Goal: Communication & Community: Share content

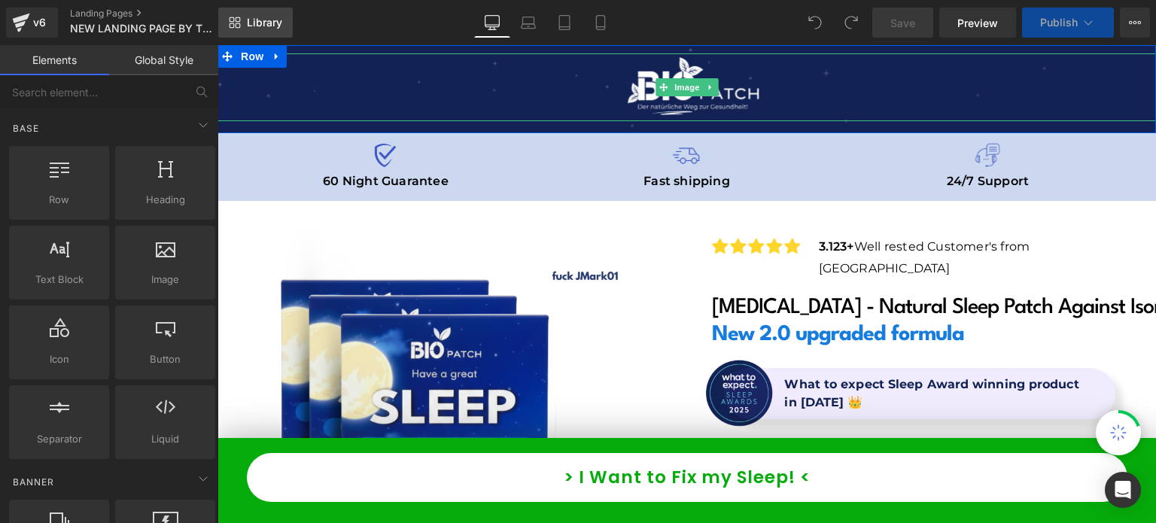
click at [283, 11] on link "Library" at bounding box center [255, 23] width 75 height 30
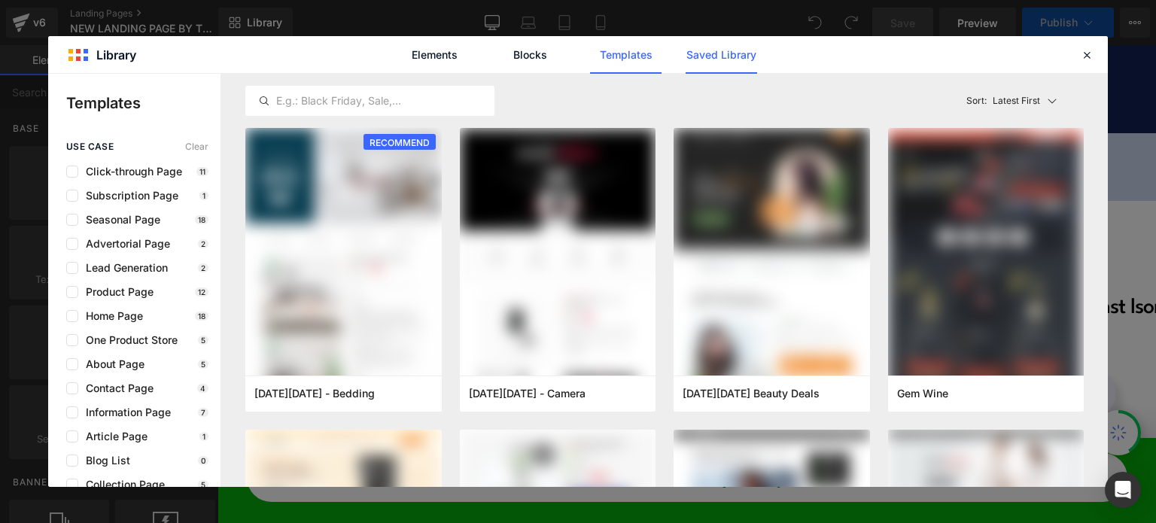
click at [725, 56] on link "Saved Library" at bounding box center [721, 55] width 71 height 38
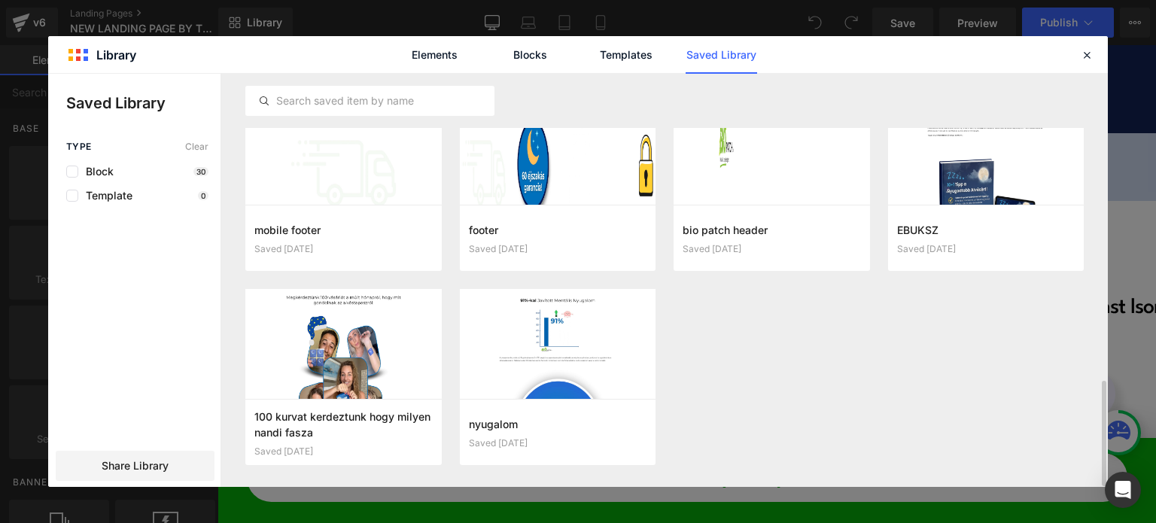
scroll to position [1201, 0]
click at [631, 427] on icon "button" at bounding box center [634, 433] width 12 height 12
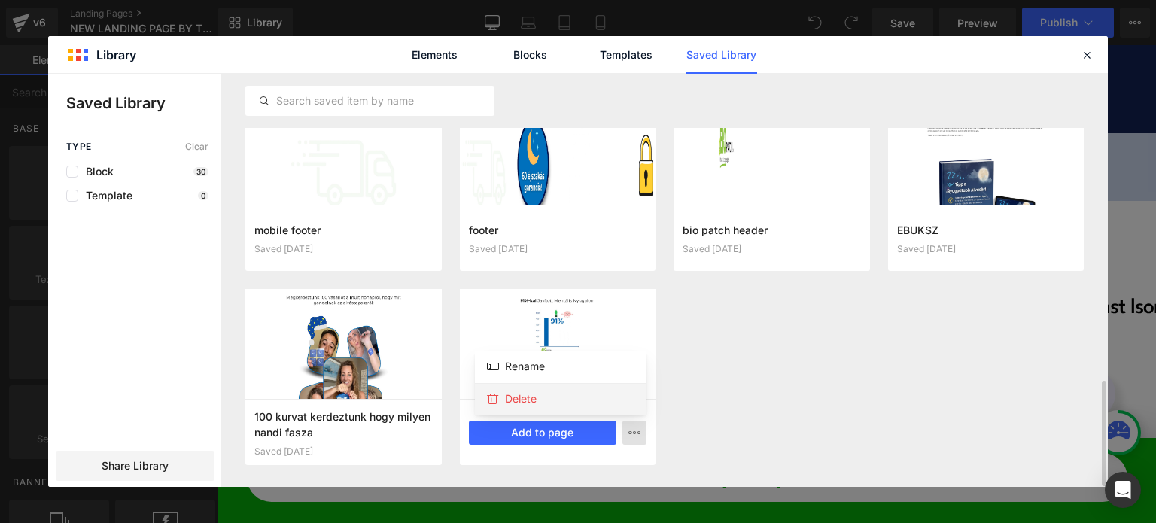
click at [619, 411] on div "Delete" at bounding box center [561, 399] width 172 height 32
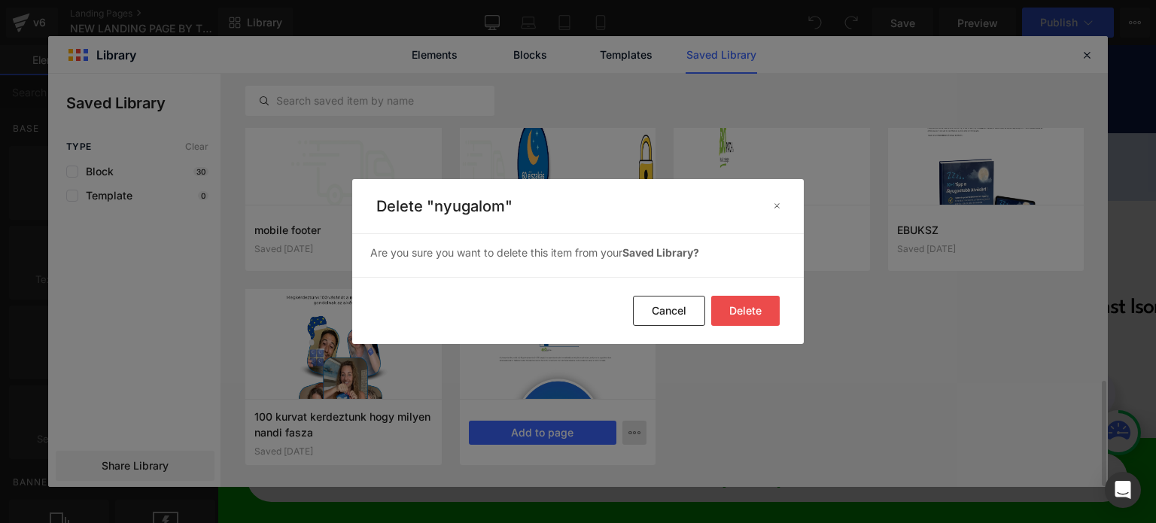
click at [730, 317] on button "Delete" at bounding box center [745, 311] width 68 height 30
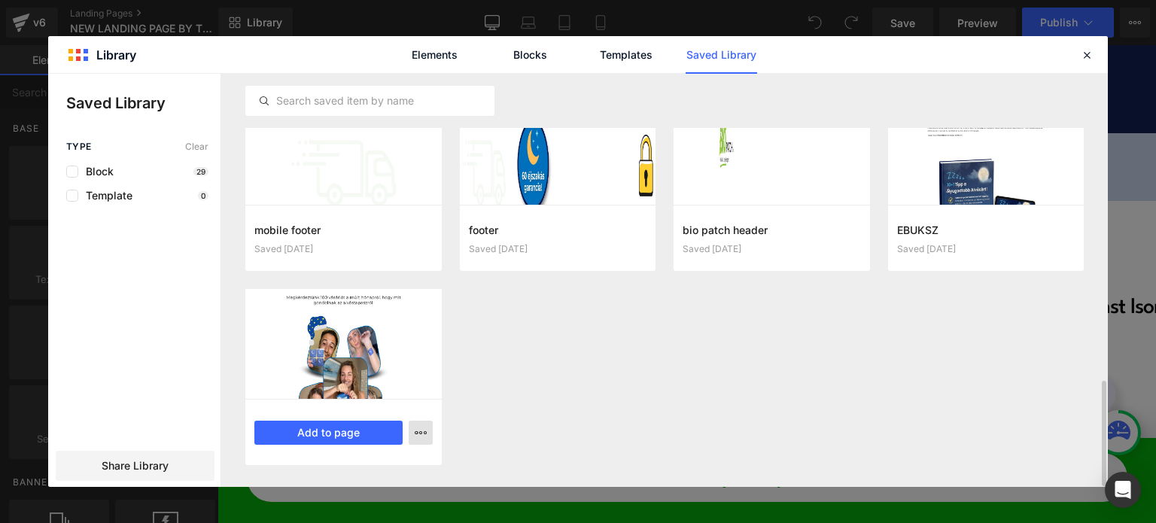
click at [421, 428] on icon "button" at bounding box center [421, 433] width 12 height 12
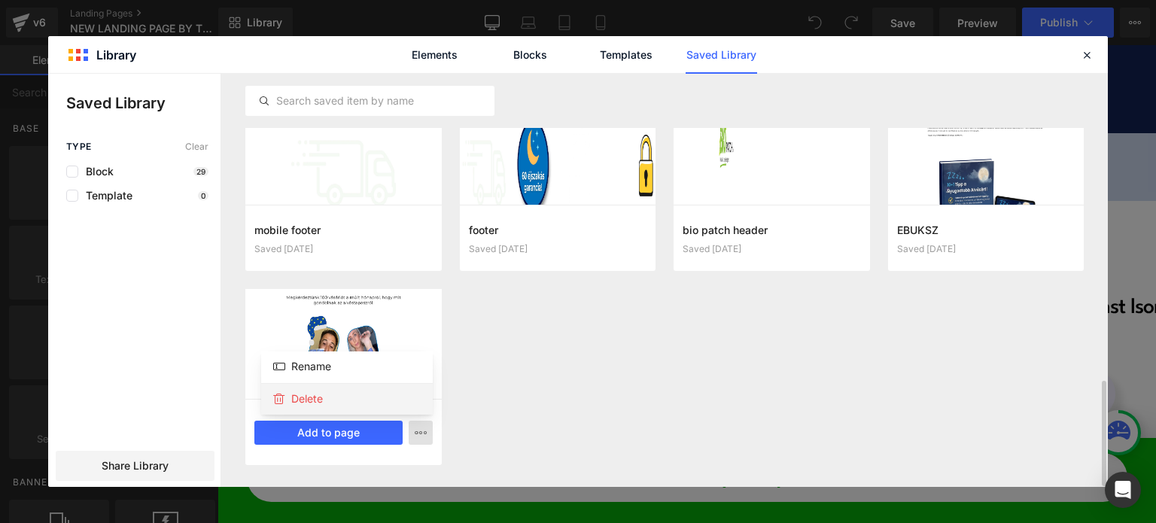
click at [399, 400] on div "Delete" at bounding box center [347, 399] width 172 height 32
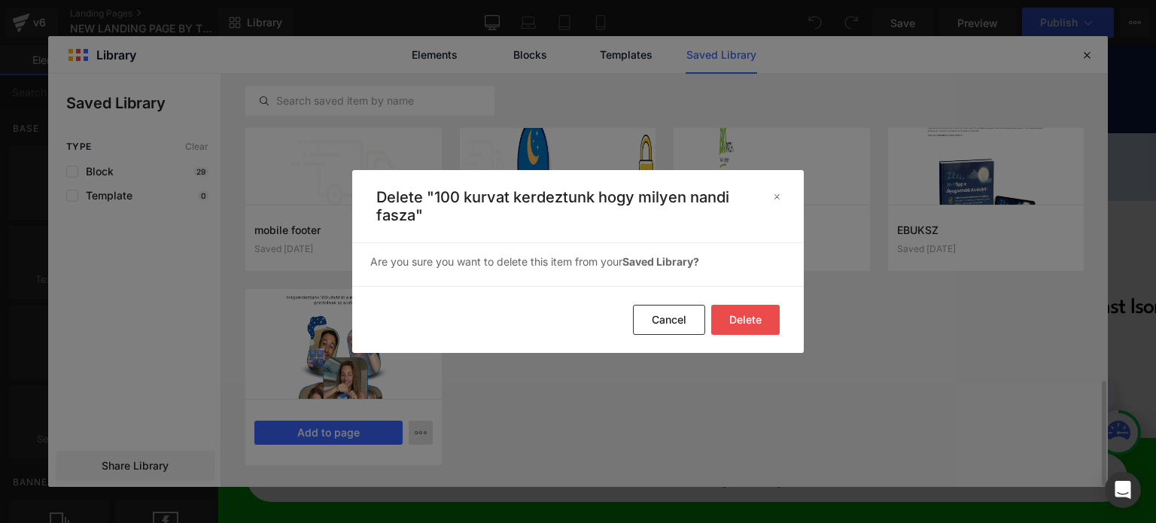
click at [736, 318] on button "Delete" at bounding box center [745, 320] width 68 height 30
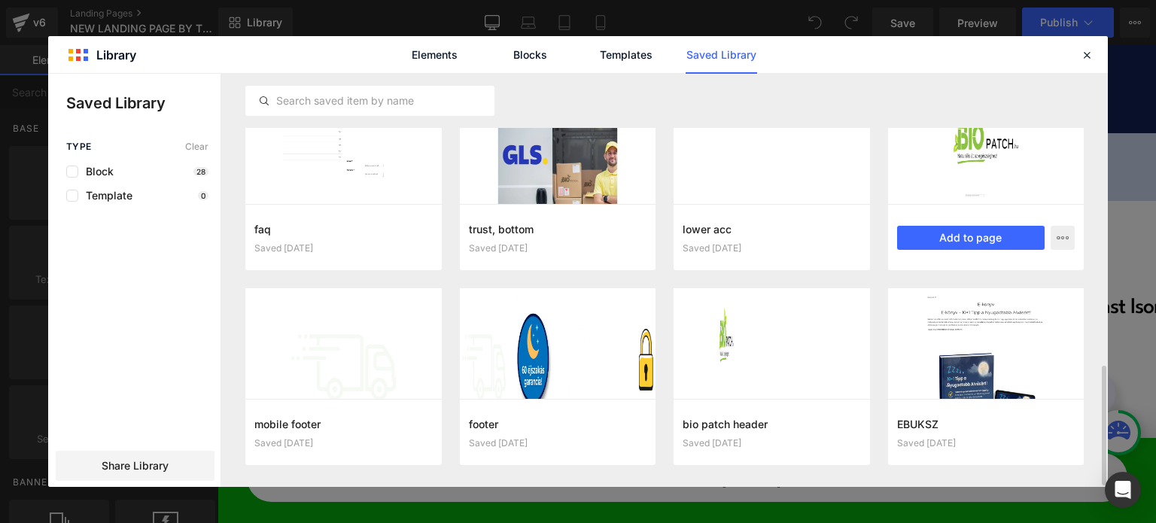
scroll to position [1006, 0]
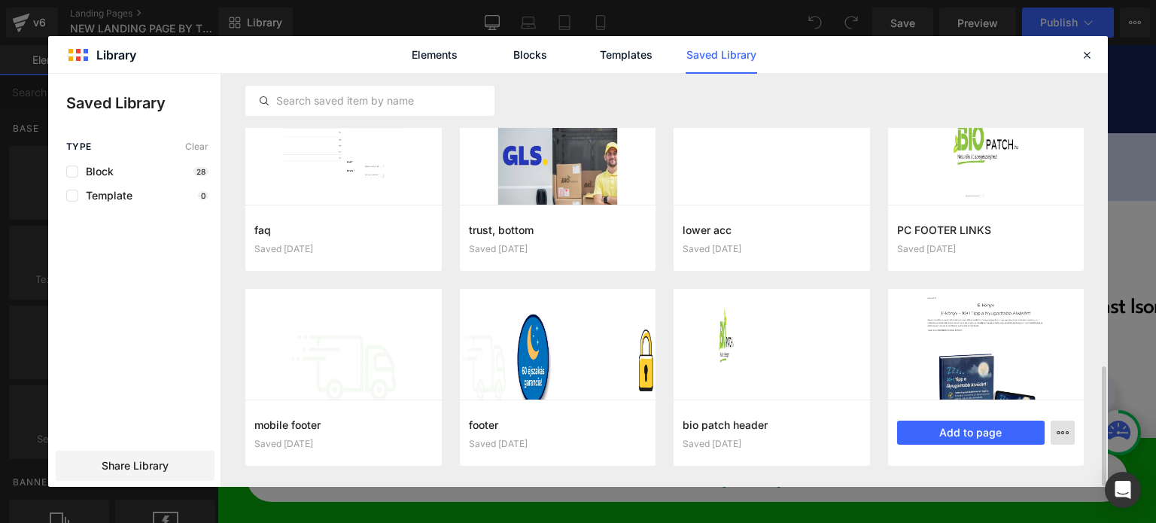
click at [1059, 436] on icon "button" at bounding box center [1063, 433] width 12 height 12
click at [970, 400] on div "Delete" at bounding box center [989, 399] width 172 height 32
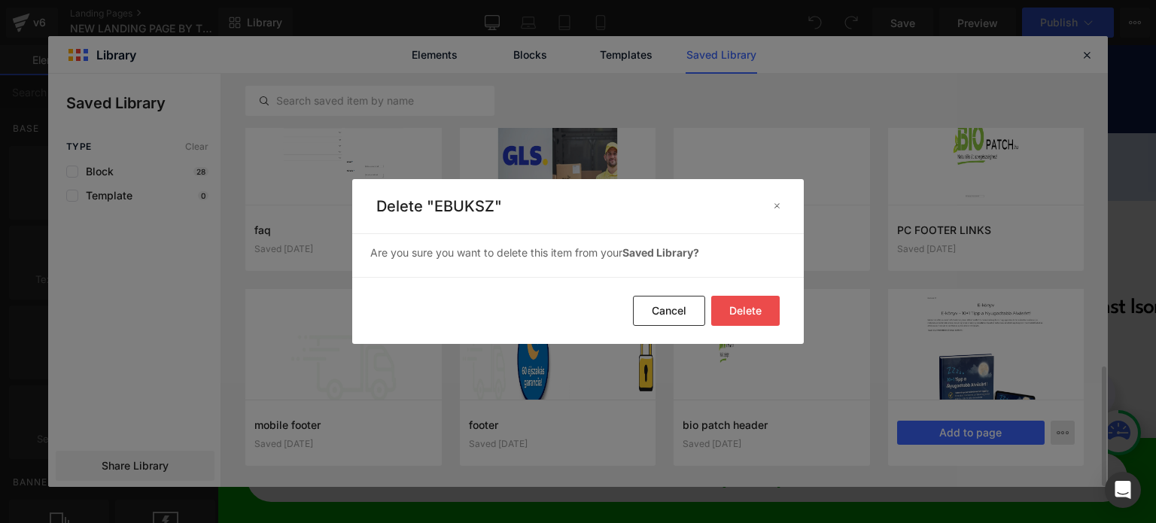
click at [762, 308] on button "Delete" at bounding box center [745, 311] width 68 height 30
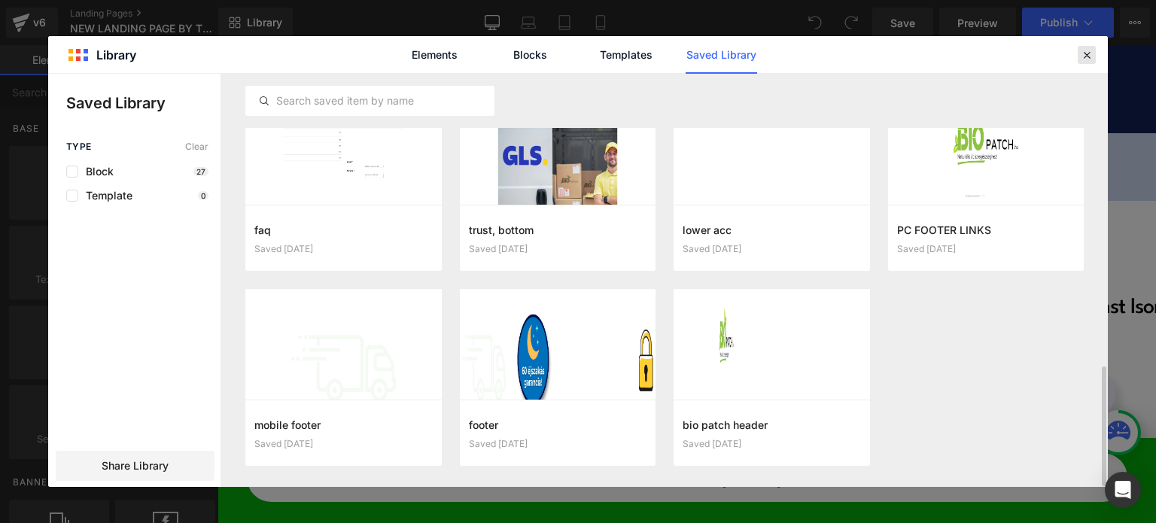
click at [1087, 53] on icon at bounding box center [1087, 55] width 14 height 14
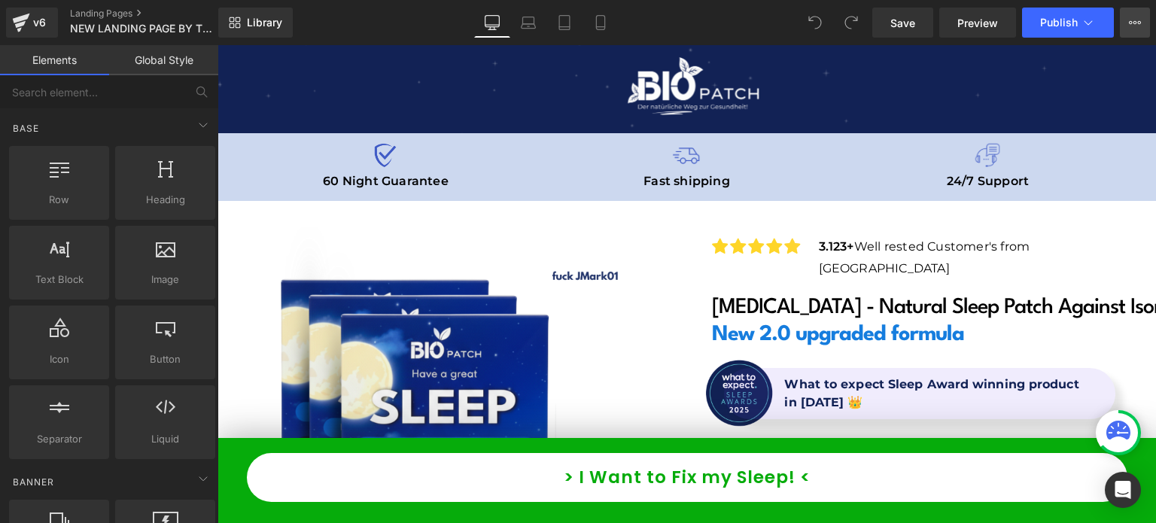
click at [1130, 21] on icon at bounding box center [1131, 22] width 4 height 3
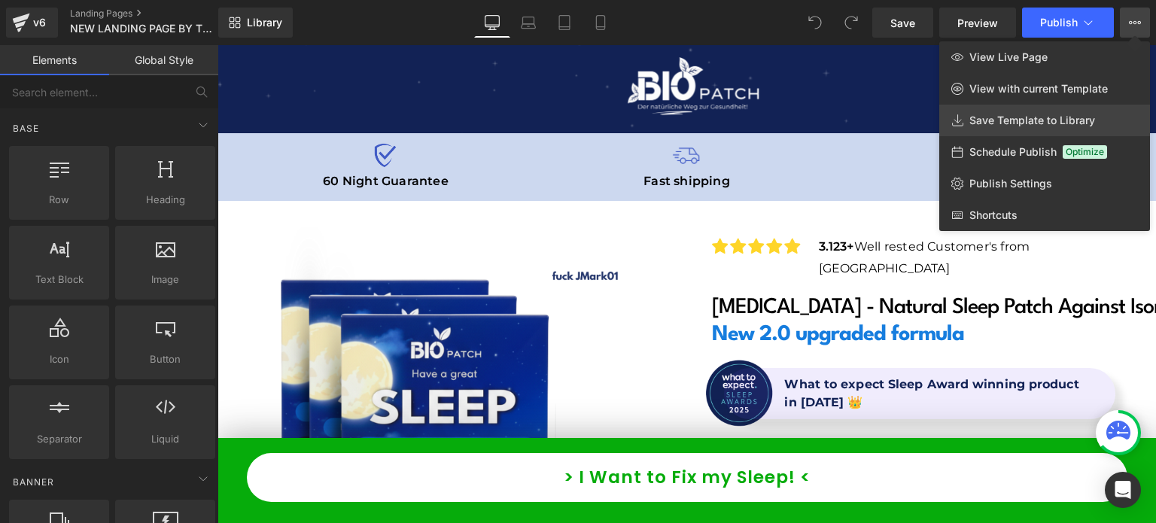
click at [1005, 125] on span "Save Template to Library" at bounding box center [1032, 121] width 126 height 14
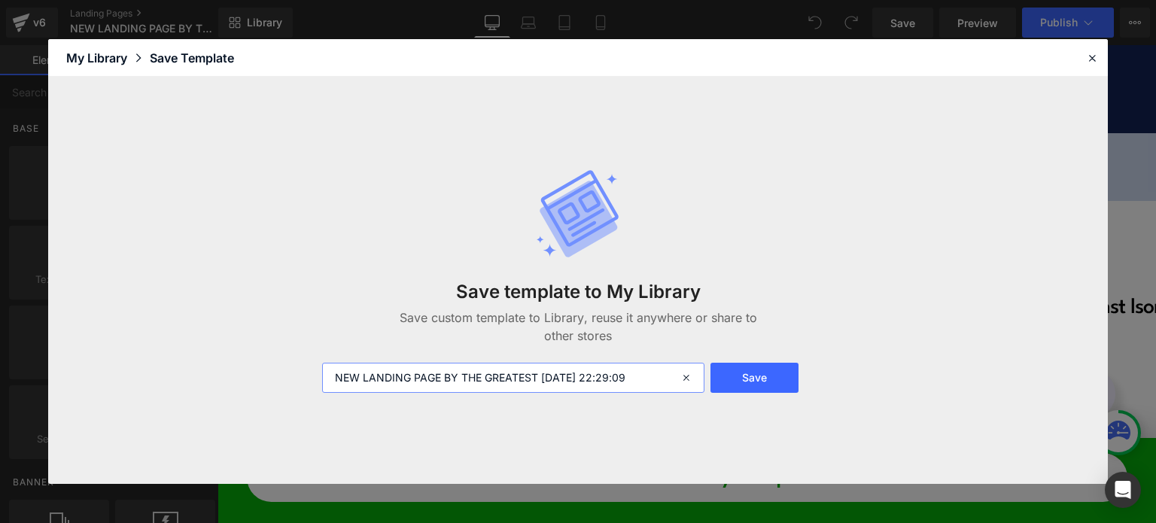
drag, startPoint x: 659, startPoint y: 385, endPoint x: 540, endPoint y: 392, distance: 119.1
click at [540, 392] on input "NEW LANDING PAGE BY THE GREATEST 2025-09-23 22:29:09" at bounding box center [513, 378] width 382 height 30
type input "NEW LANDING PAGE BY THE GREATEST UK ENGLISH"
click at [719, 372] on button "Save" at bounding box center [754, 378] width 88 height 30
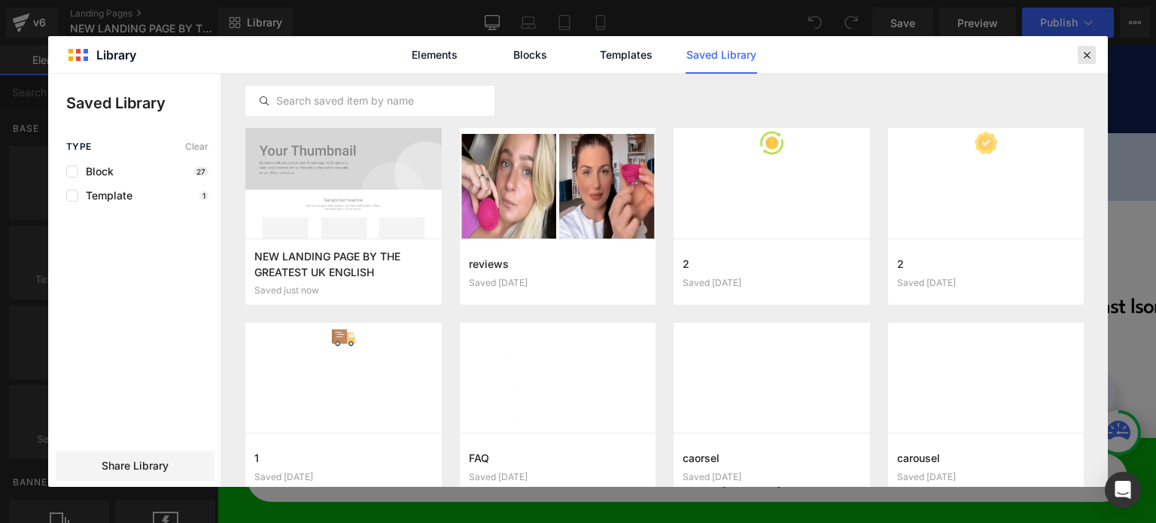
click at [1087, 53] on icon at bounding box center [1087, 55] width 14 height 14
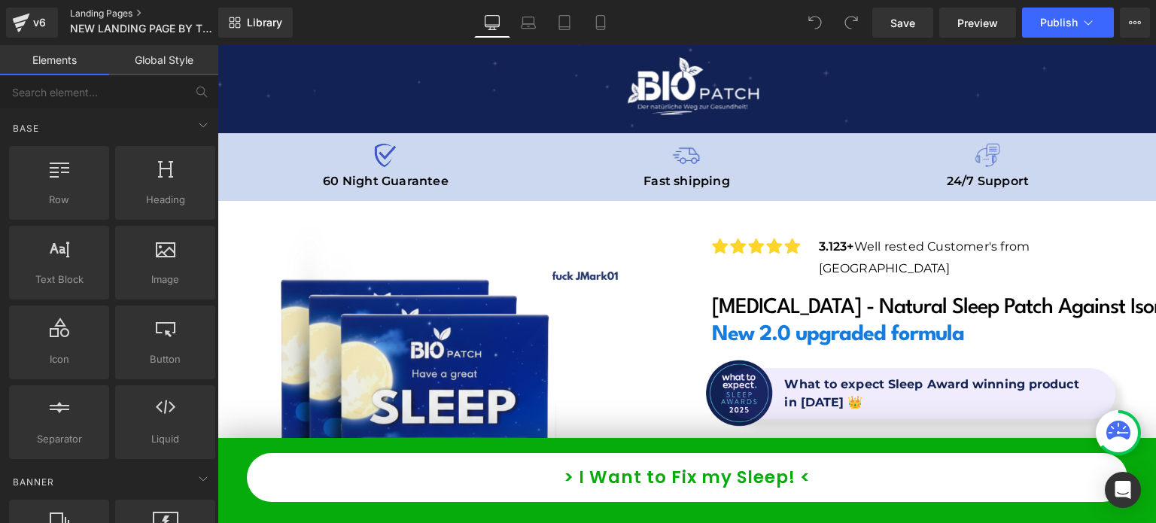
click at [113, 10] on link "Landing Pages" at bounding box center [156, 14] width 173 height 12
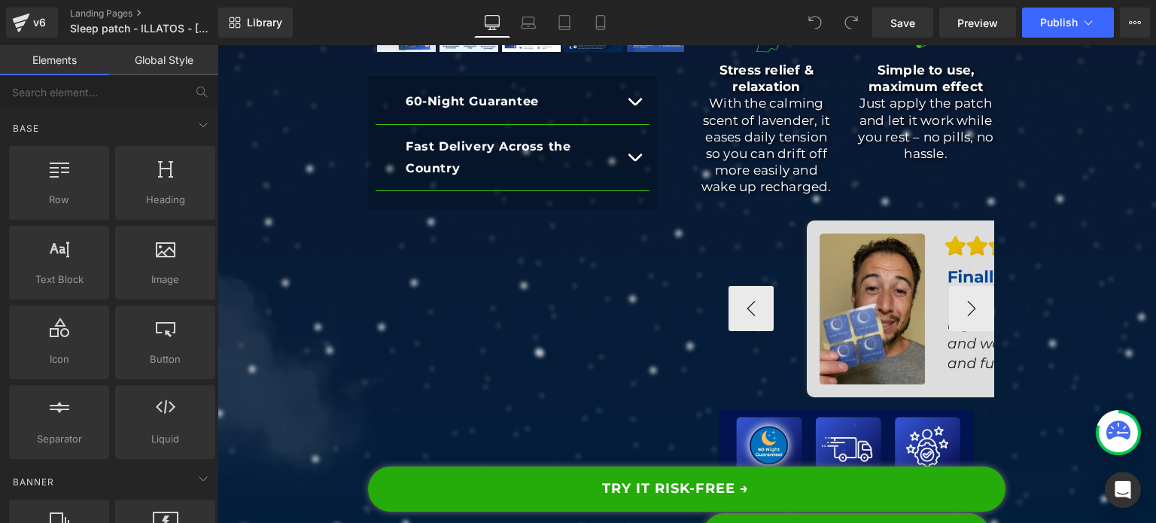
scroll to position [151, 0]
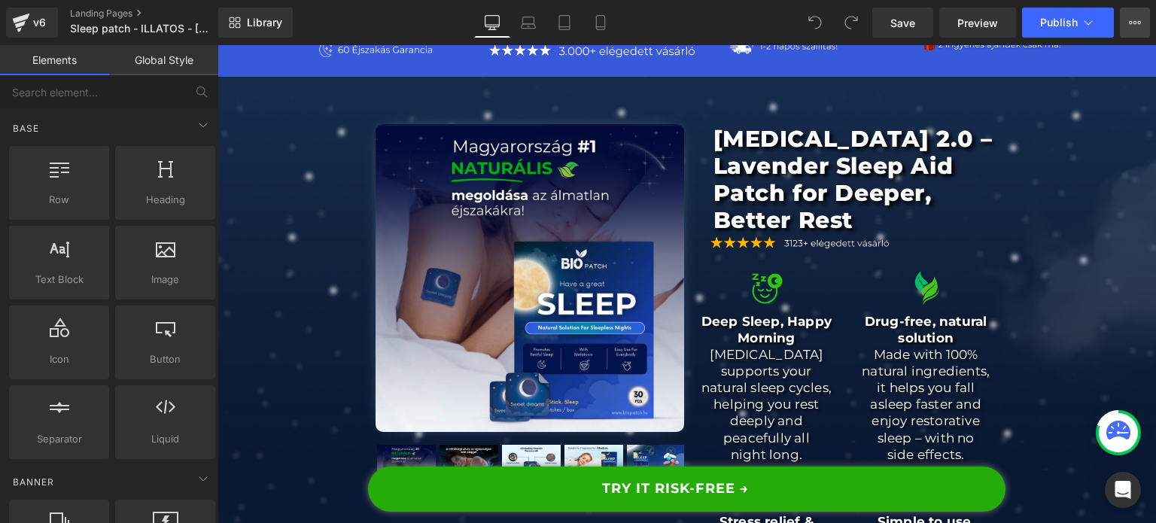
click at [1133, 23] on icon at bounding box center [1135, 23] width 12 height 12
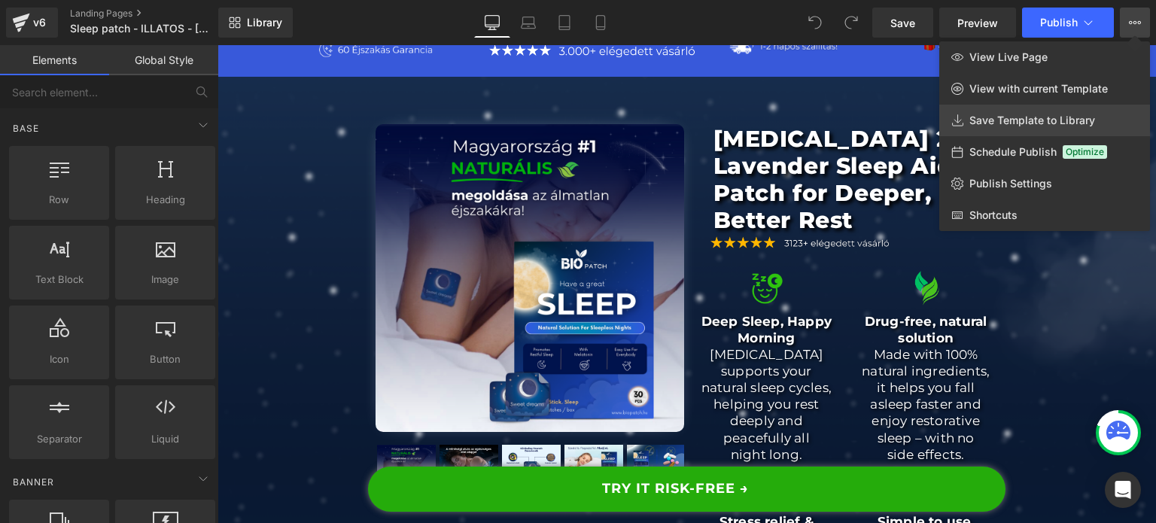
click at [1008, 128] on link "Save Template to Library" at bounding box center [1044, 121] width 211 height 32
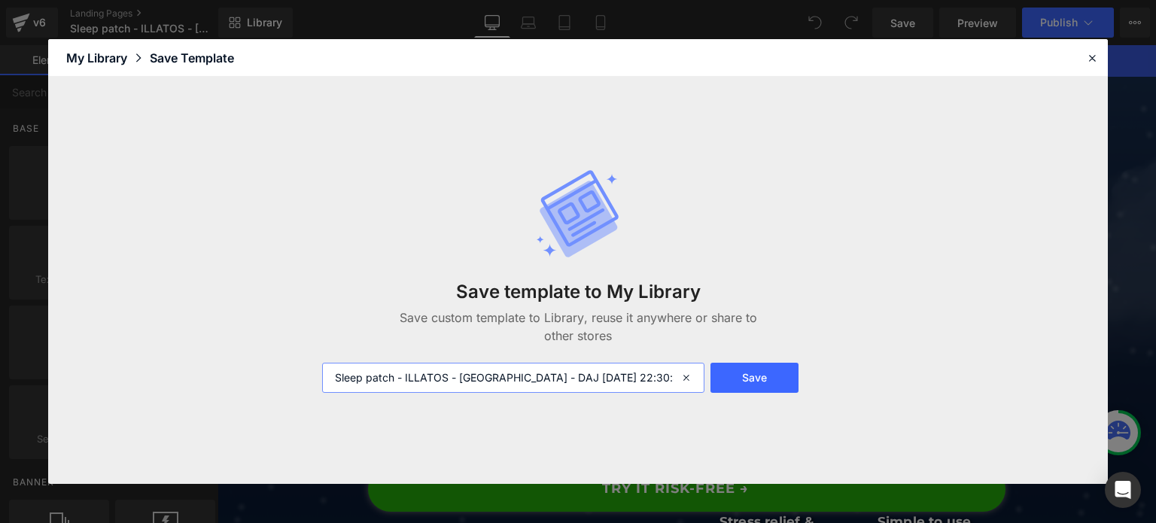
drag, startPoint x: 657, startPoint y: 377, endPoint x: 487, endPoint y: 409, distance: 173.1
click at [487, 409] on div "Save template to My Library Save custom template to Library, reuse it anywhere …" at bounding box center [578, 280] width 530 height 284
type input "Sleep patch - ILLATOS - [GEOGRAPHIC_DATA]"
click at [721, 374] on button "Save" at bounding box center [754, 378] width 88 height 30
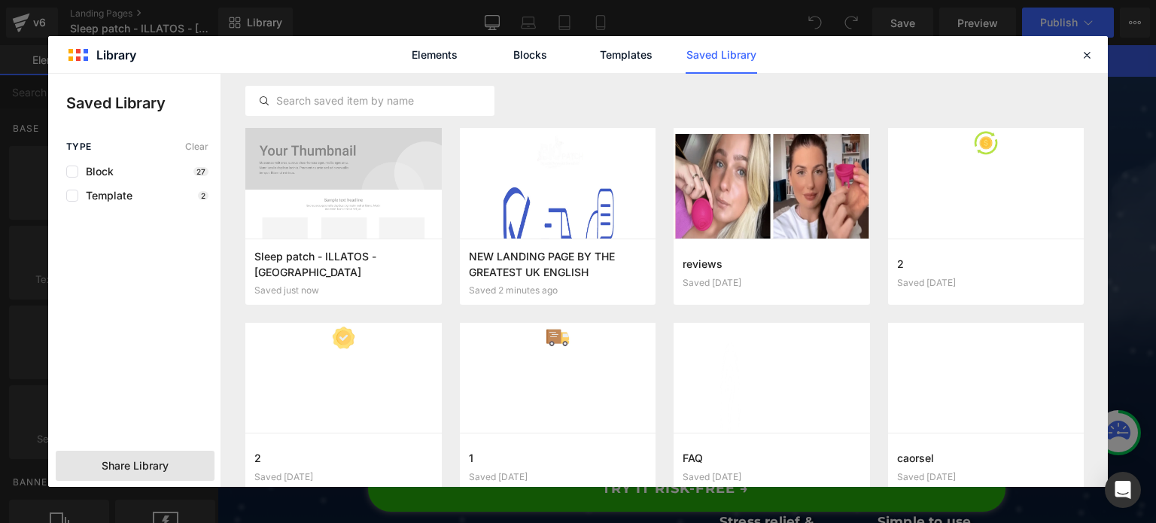
click at [158, 460] on span "Share Library" at bounding box center [135, 465] width 67 height 15
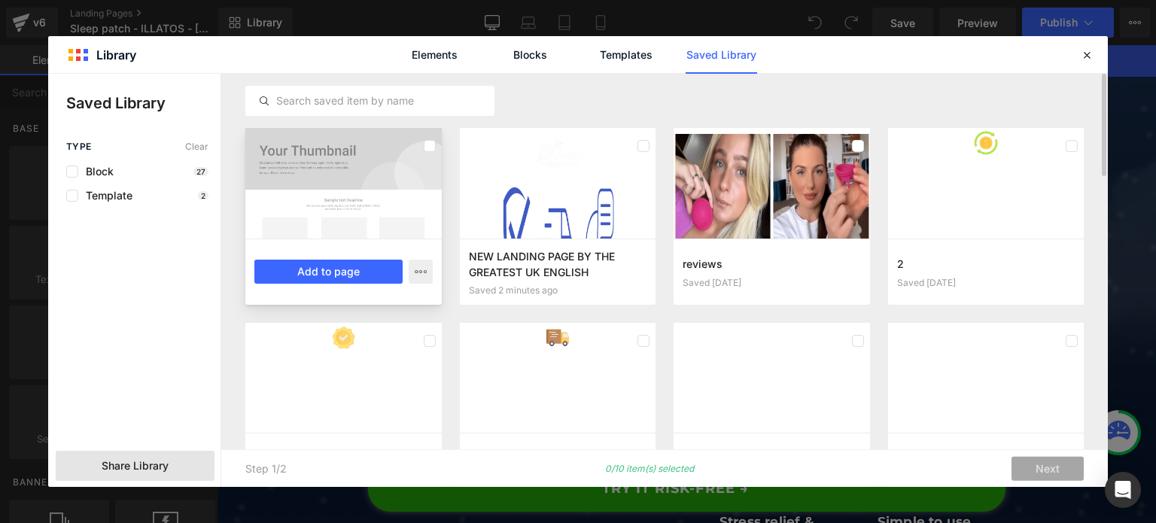
click at [354, 177] on div at bounding box center [343, 183] width 196 height 111
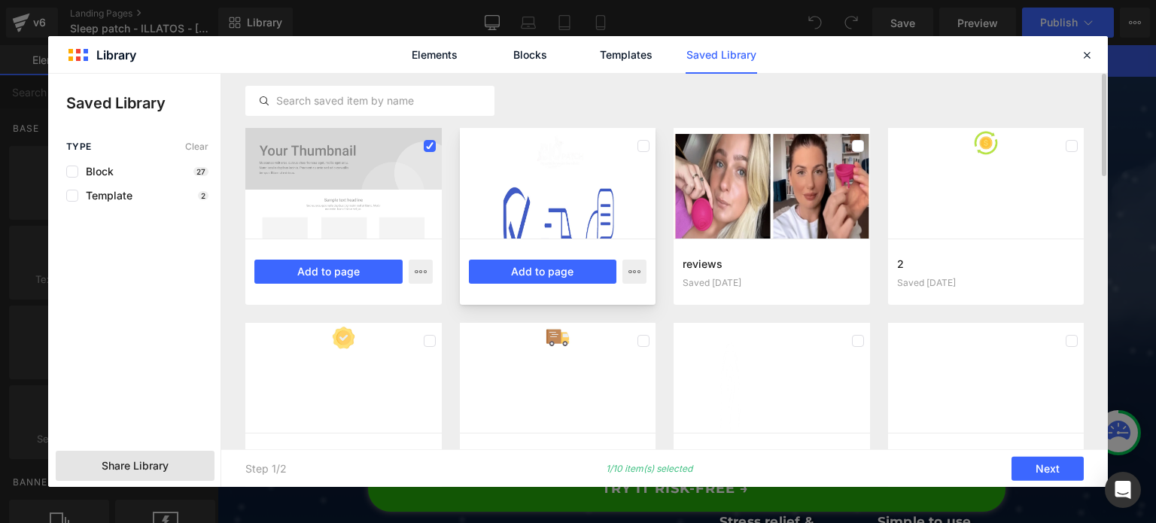
click at [542, 187] on div at bounding box center [558, 183] width 196 height 111
click at [592, 183] on div at bounding box center [558, 183] width 196 height 111
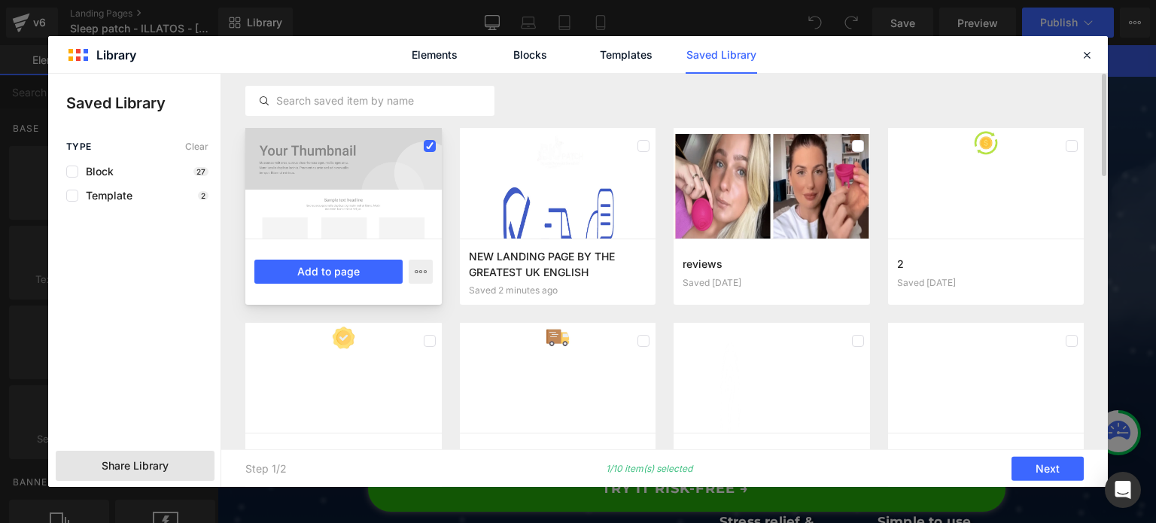
click at [319, 211] on div at bounding box center [343, 183] width 196 height 111
click at [355, 209] on div at bounding box center [343, 183] width 196 height 111
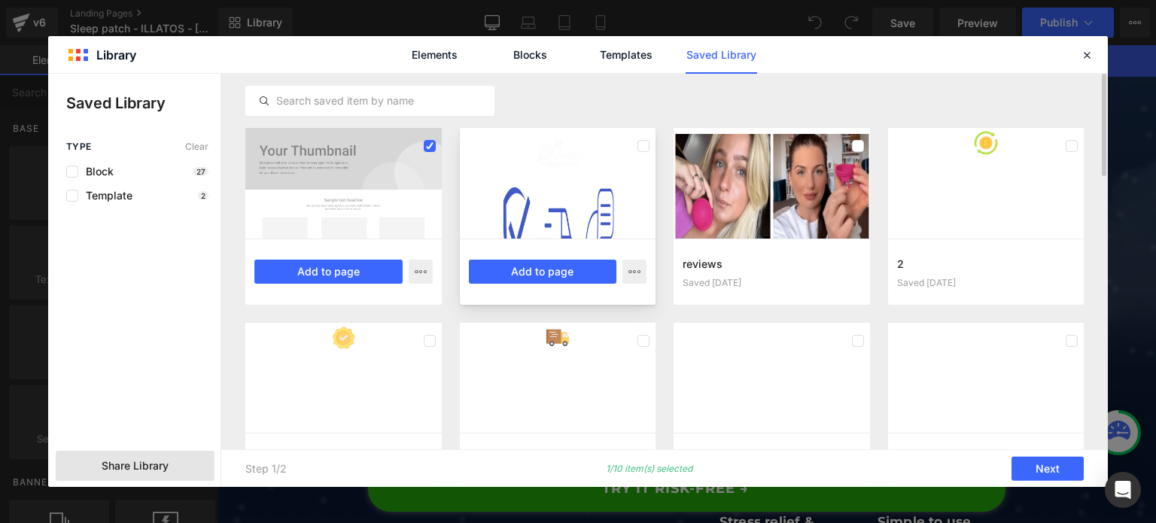
click at [533, 178] on div at bounding box center [558, 183] width 196 height 111
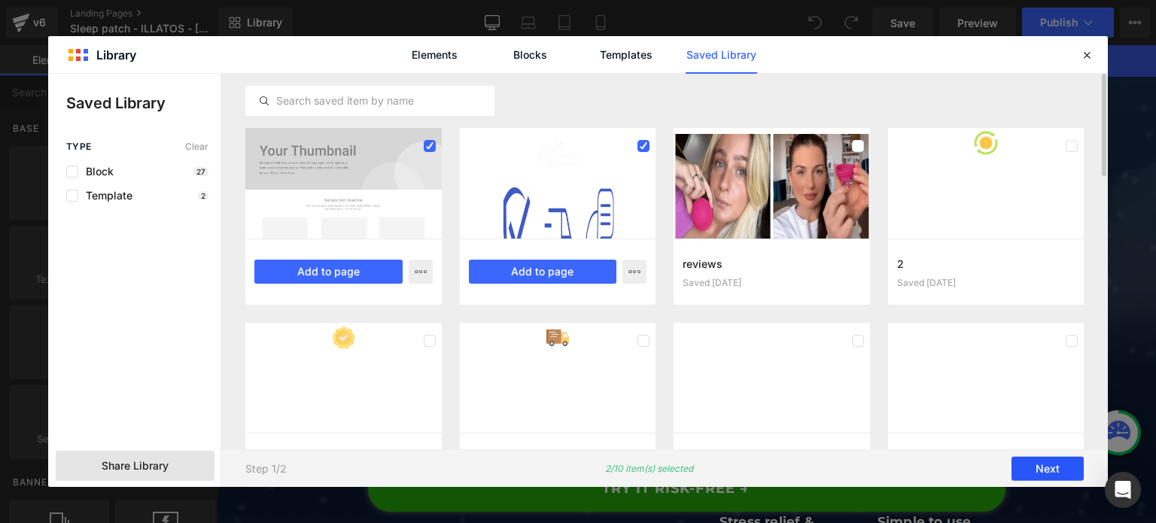
click at [1061, 479] on button "Next" at bounding box center [1047, 469] width 72 height 24
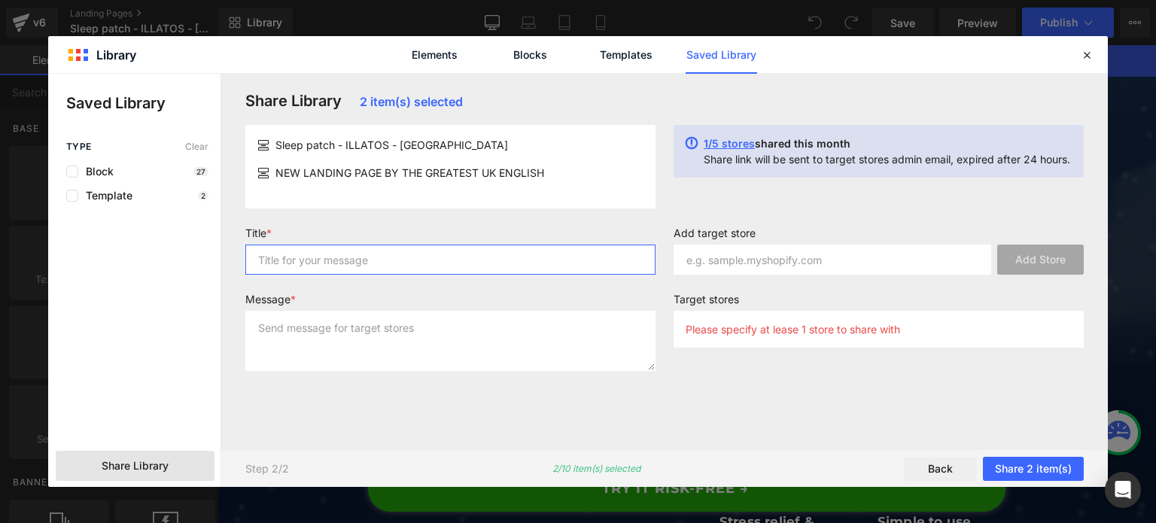
click at [427, 260] on input "text" at bounding box center [450, 260] width 410 height 30
type input "asd"
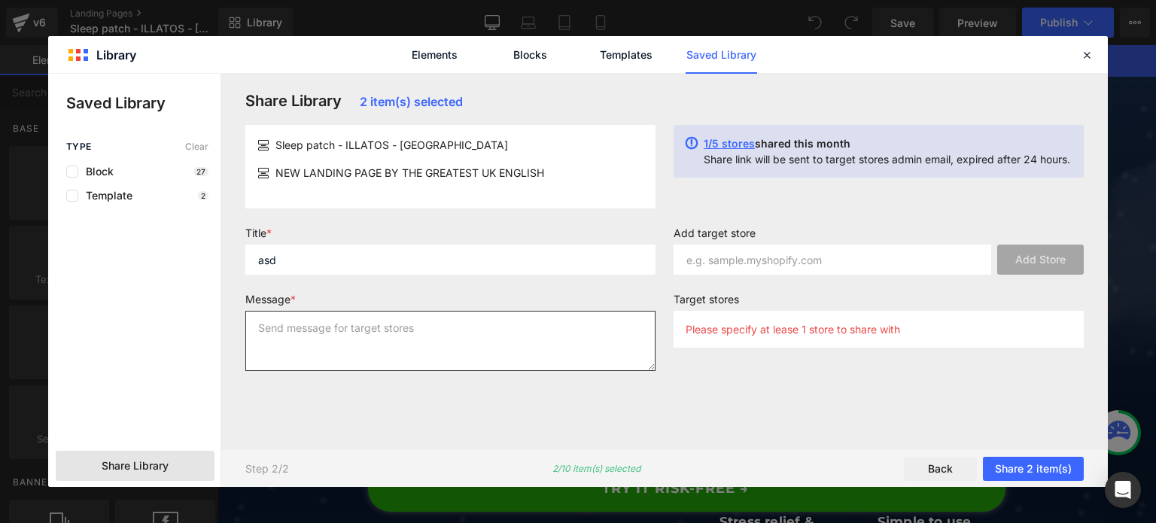
click at [359, 348] on textarea at bounding box center [450, 341] width 410 height 60
type textarea "ad"
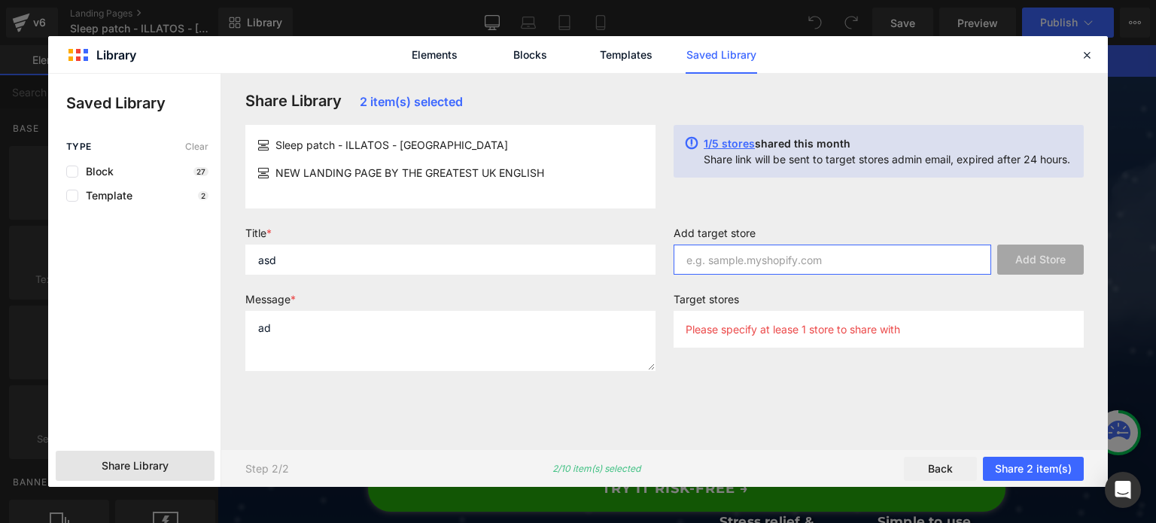
click at [710, 256] on input "text" at bounding box center [833, 260] width 318 height 30
type input "[DOMAIN_NAME]"
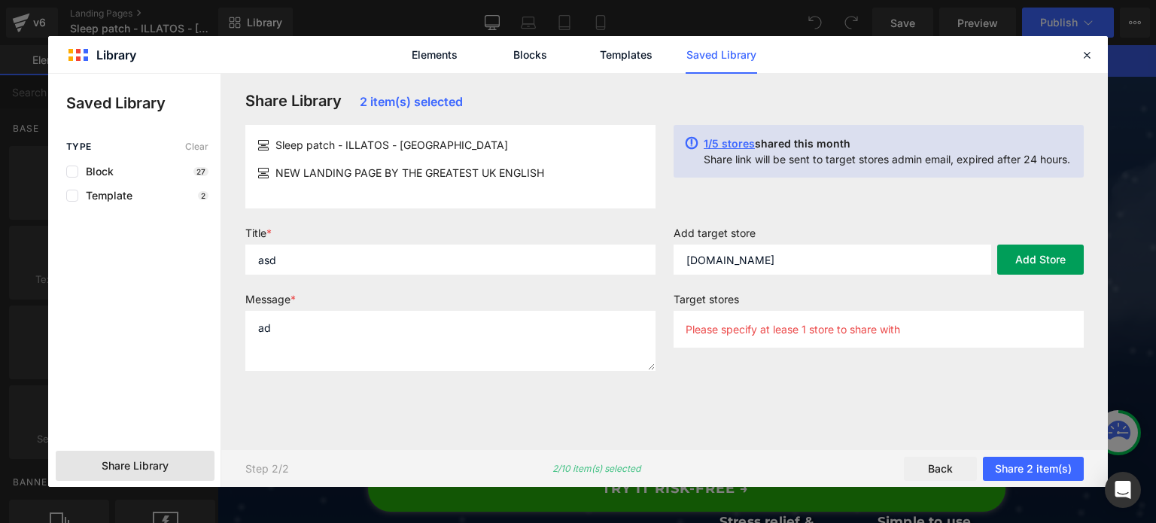
click at [1051, 265] on button "Add Store" at bounding box center [1040, 260] width 87 height 30
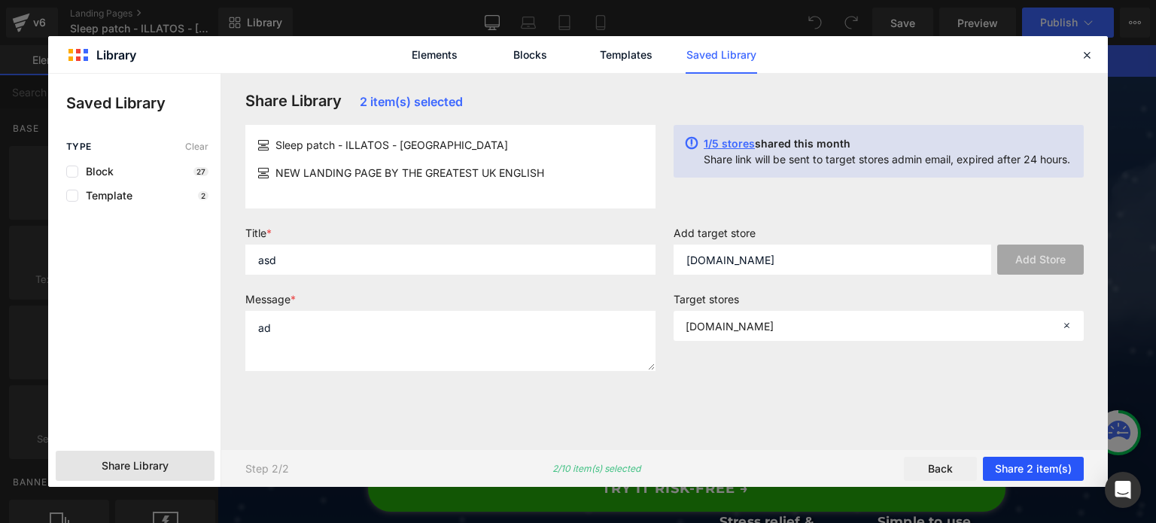
click at [1033, 460] on button "Share 2 item(s)" at bounding box center [1033, 469] width 101 height 24
click at [1026, 466] on button "Share 2 item(s)" at bounding box center [1033, 469] width 101 height 24
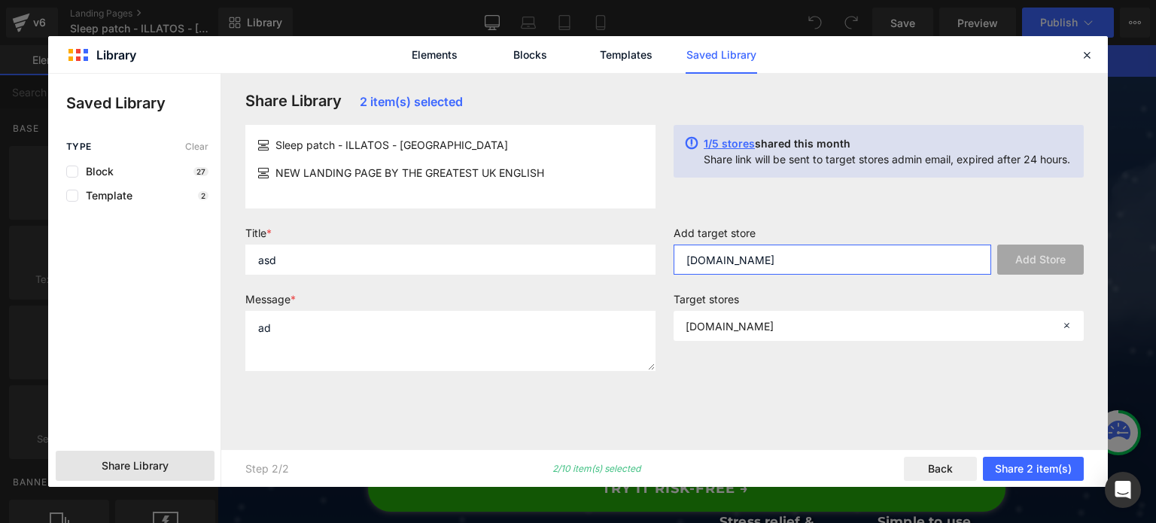
click at [810, 251] on input "[DOMAIN_NAME]" at bounding box center [833, 260] width 318 height 30
paste input "xndwck-ne"
type input "[DOMAIN_NAME]"
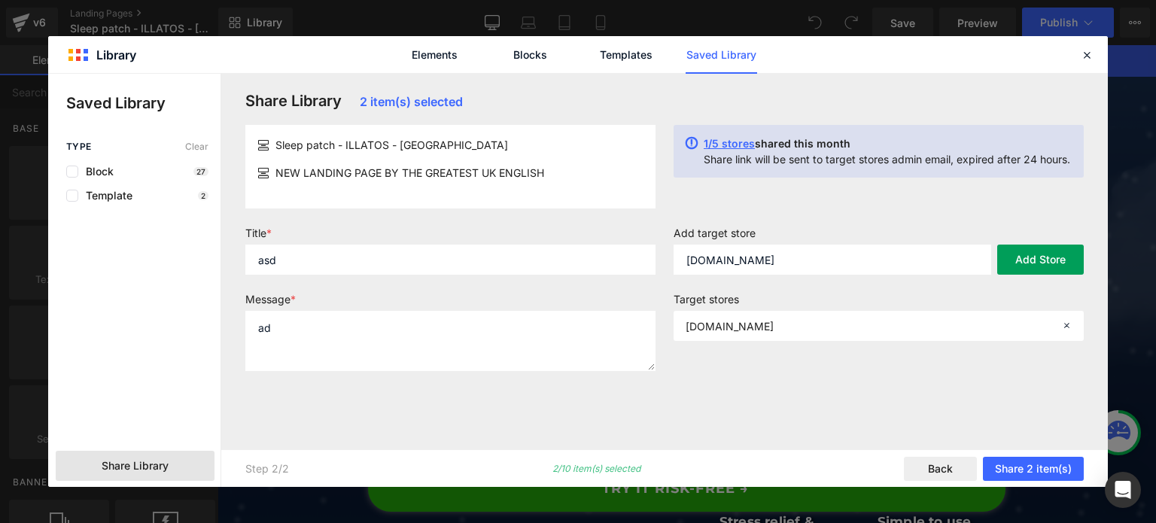
click at [1063, 258] on button "Add Store" at bounding box center [1040, 260] width 87 height 30
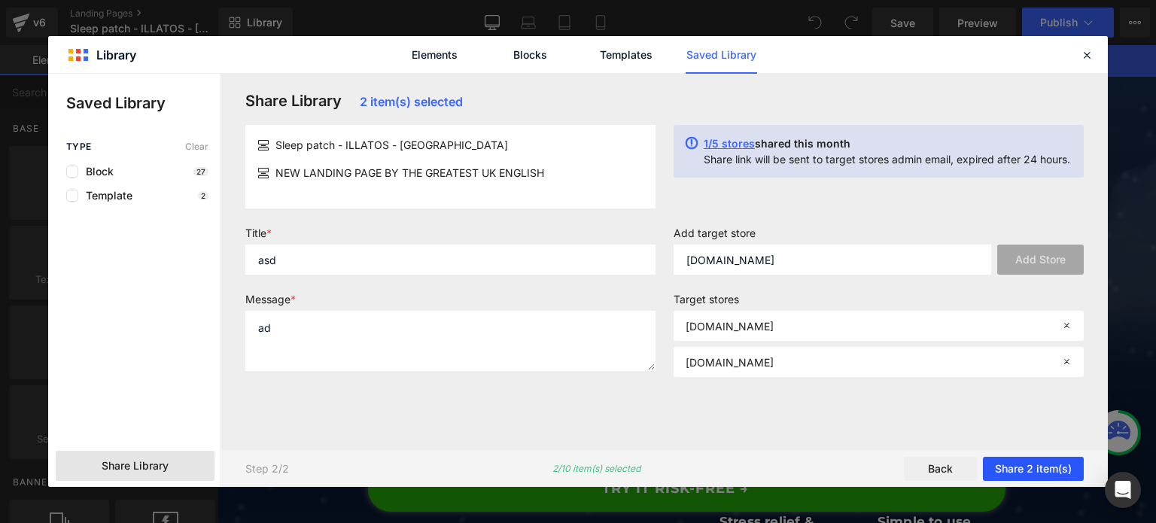
click at [1032, 472] on button "Share 2 item(s)" at bounding box center [1033, 469] width 101 height 24
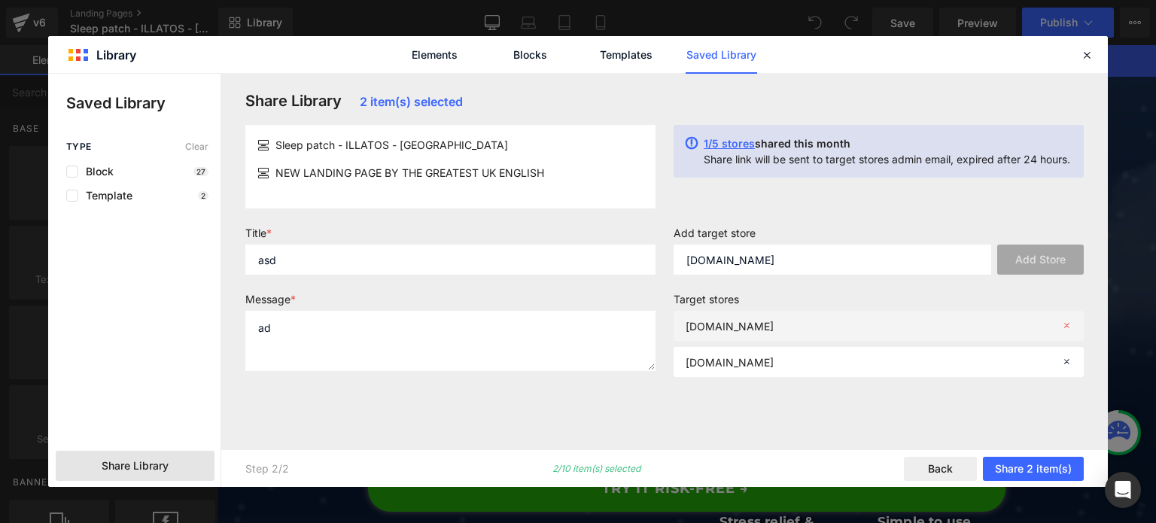
click at [1067, 324] on icon at bounding box center [1066, 326] width 11 height 11
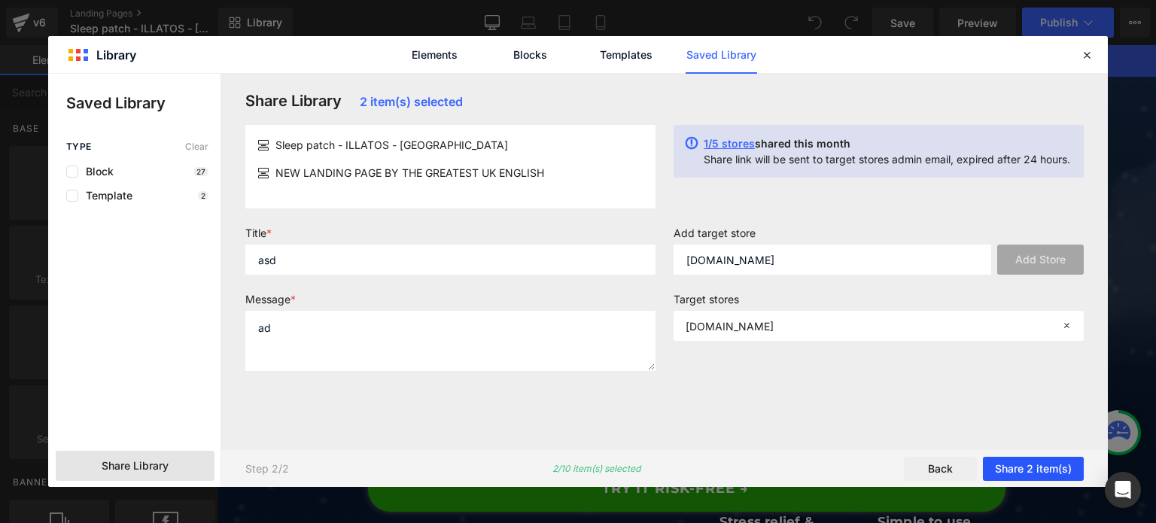
click at [1032, 465] on button "Share 2 item(s)" at bounding box center [1033, 469] width 101 height 24
